Goal: Task Accomplishment & Management: Manage account settings

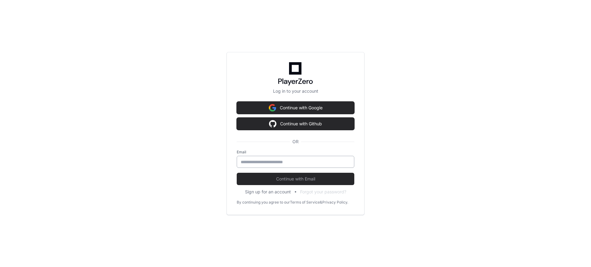
click at [284, 163] on input "email" at bounding box center [296, 162] width 110 height 6
type input "**********"
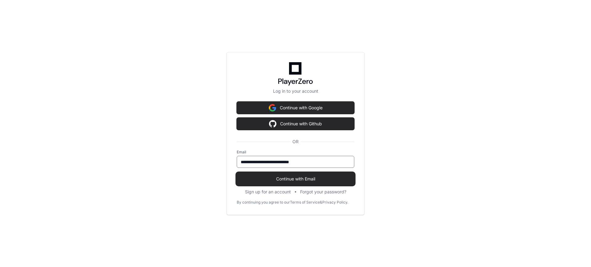
click at [311, 179] on span "Continue with Email" at bounding box center [296, 179] width 118 height 6
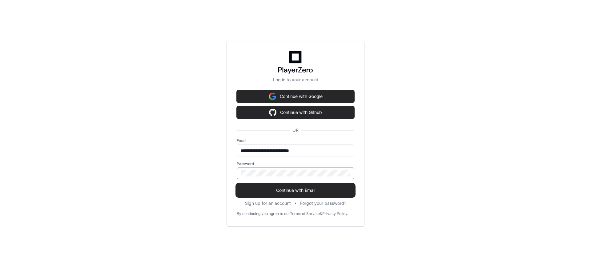
click at [237, 184] on button "Continue with Email" at bounding box center [296, 190] width 118 height 12
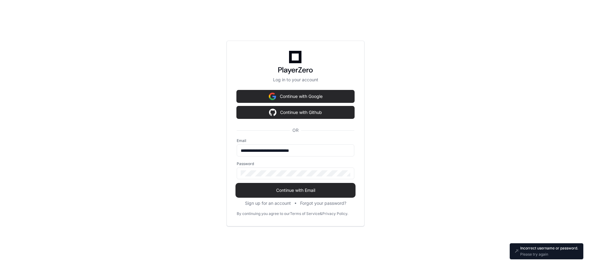
click at [280, 188] on span "Continue with Email" at bounding box center [296, 190] width 118 height 6
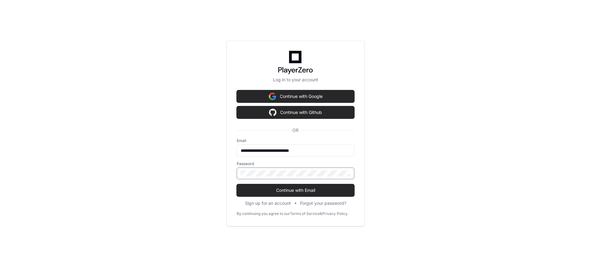
click at [237, 184] on button "Continue with Email" at bounding box center [296, 190] width 118 height 12
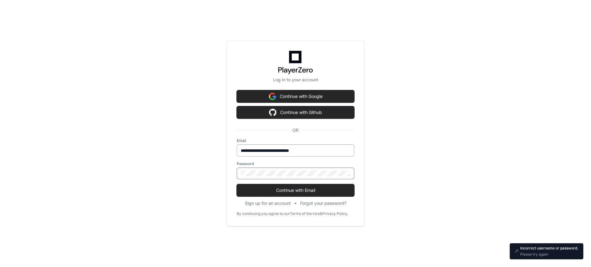
click at [268, 150] on input "**********" at bounding box center [296, 150] width 110 height 6
type input "**********"
click at [284, 168] on div at bounding box center [296, 173] width 118 height 12
drag, startPoint x: 280, startPoint y: 170, endPoint x: 202, endPoint y: 174, distance: 78.3
click at [202, 174] on div "**********" at bounding box center [295, 133] width 591 height 267
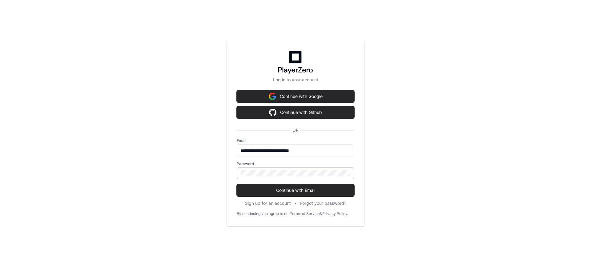
click at [269, 170] on div at bounding box center [296, 173] width 118 height 12
click at [237, 184] on button "Continue with Email" at bounding box center [296, 190] width 118 height 12
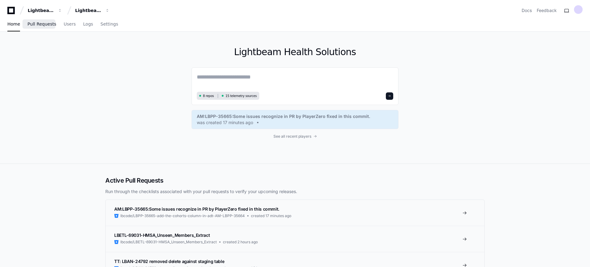
click at [40, 22] on span "Pull Requests" at bounding box center [41, 24] width 29 height 4
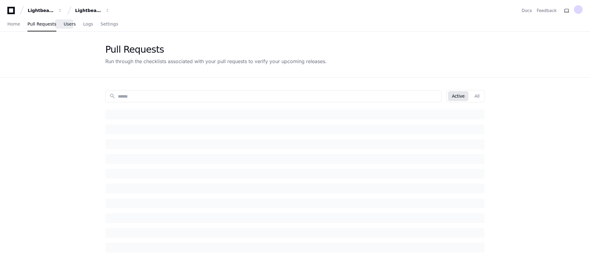
click at [64, 24] on span "Users" at bounding box center [70, 24] width 12 height 4
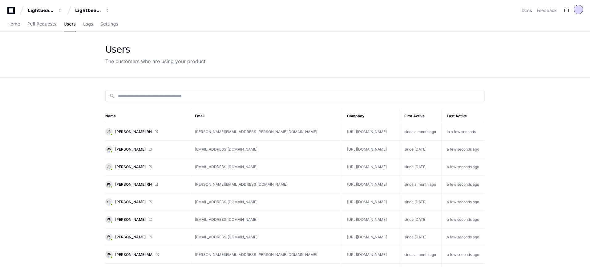
click at [581, 12] on div at bounding box center [578, 9] width 9 height 9
click at [534, 49] on h1 "[EMAIL_ADDRESS][DOMAIN_NAME]" at bounding box center [553, 54] width 38 height 12
click at [10, 11] on icon at bounding box center [11, 10] width 12 height 7
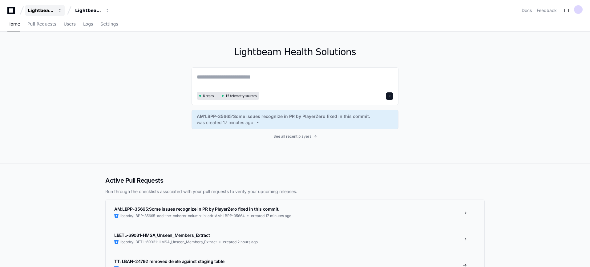
click at [36, 10] on div "Lightbeam Health" at bounding box center [41, 10] width 26 height 6
click at [54, 10] on div "Lightbeam Health Solutions" at bounding box center [41, 10] width 26 height 6
click at [65, 67] on div "Lightbeam Health Solutions 8 repos 15 telemetry sources AM:LBPP-35665:Some issu…" at bounding box center [295, 98] width 590 height 132
click at [39, 23] on span "Pull Requests" at bounding box center [41, 24] width 29 height 4
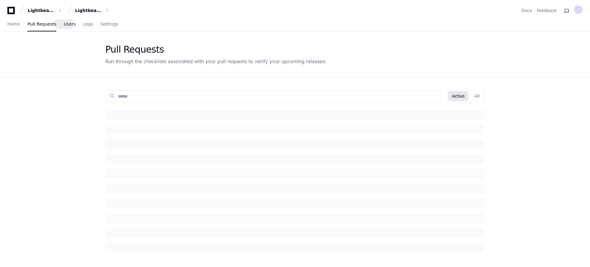
click at [64, 24] on span "Users" at bounding box center [70, 24] width 12 height 4
